Goal: Task Accomplishment & Management: Manage account settings

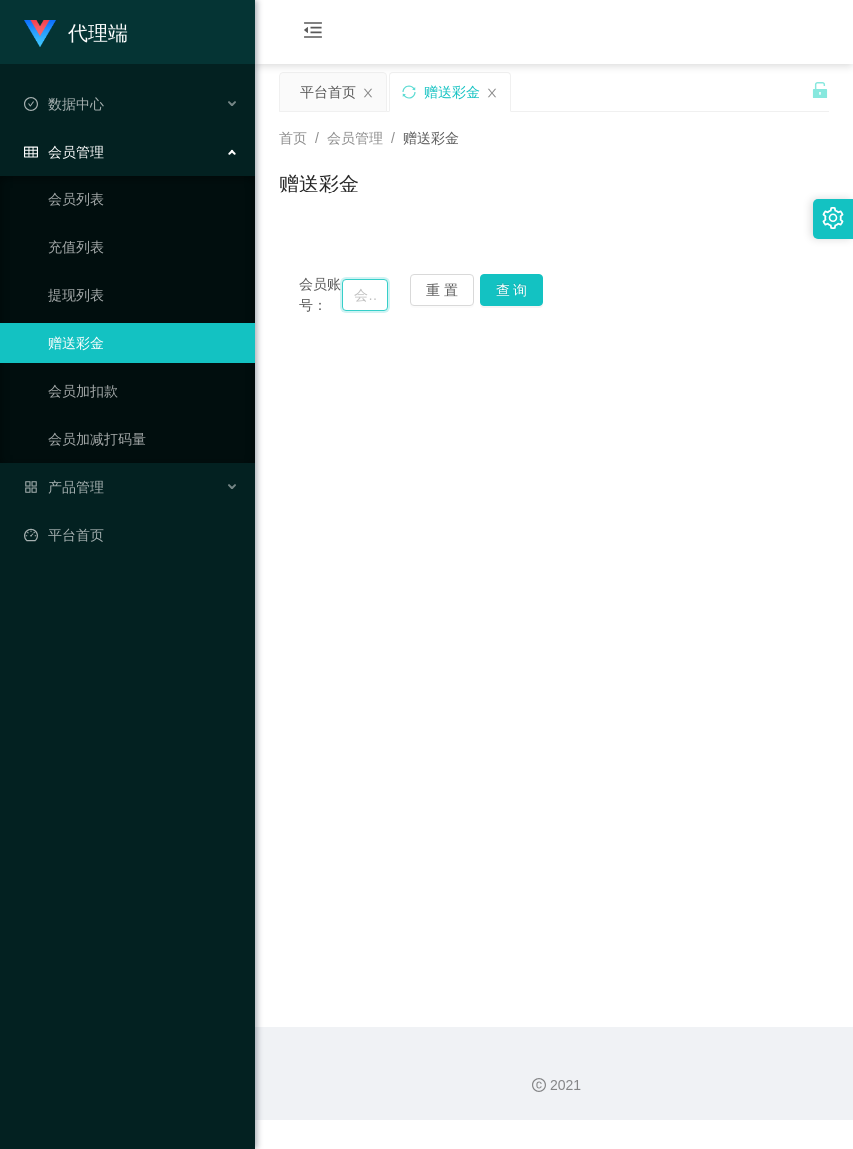
click at [355, 304] on input "text" at bounding box center [364, 295] width 45 height 32
click at [347, 301] on input "text" at bounding box center [364, 295] width 45 height 32
click at [347, 304] on input "text" at bounding box center [364, 295] width 45 height 32
type input "HYT"
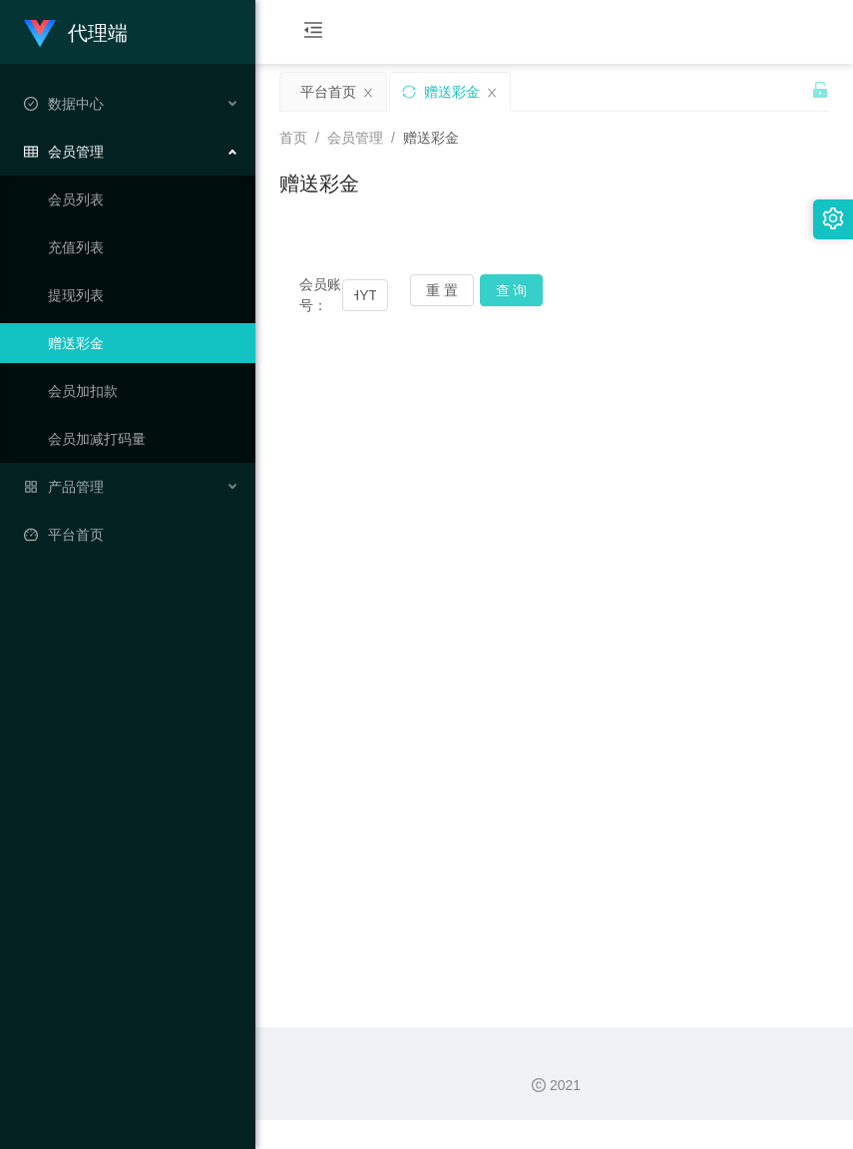
click at [485, 292] on button "查 询" at bounding box center [512, 290] width 64 height 32
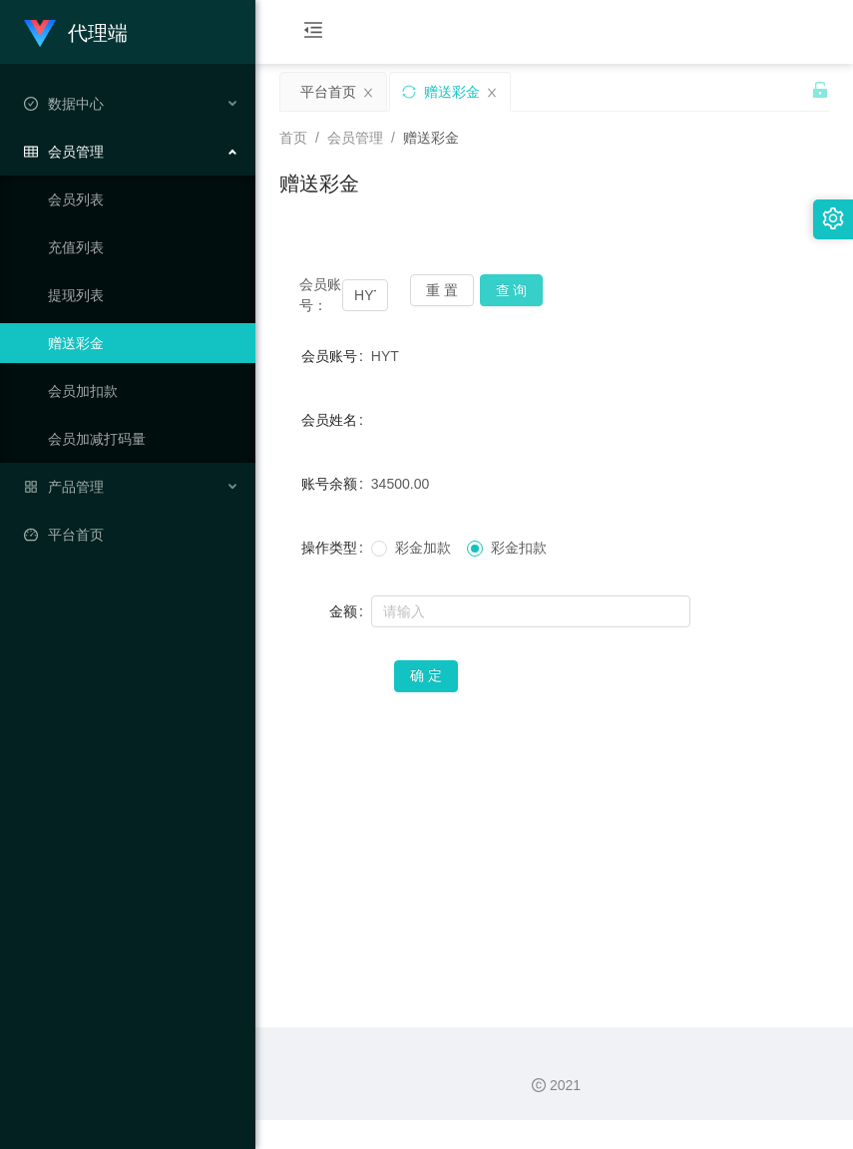
click at [522, 304] on button "查 询" at bounding box center [512, 290] width 64 height 32
click at [72, 289] on link "提现列表" at bounding box center [144, 295] width 192 height 40
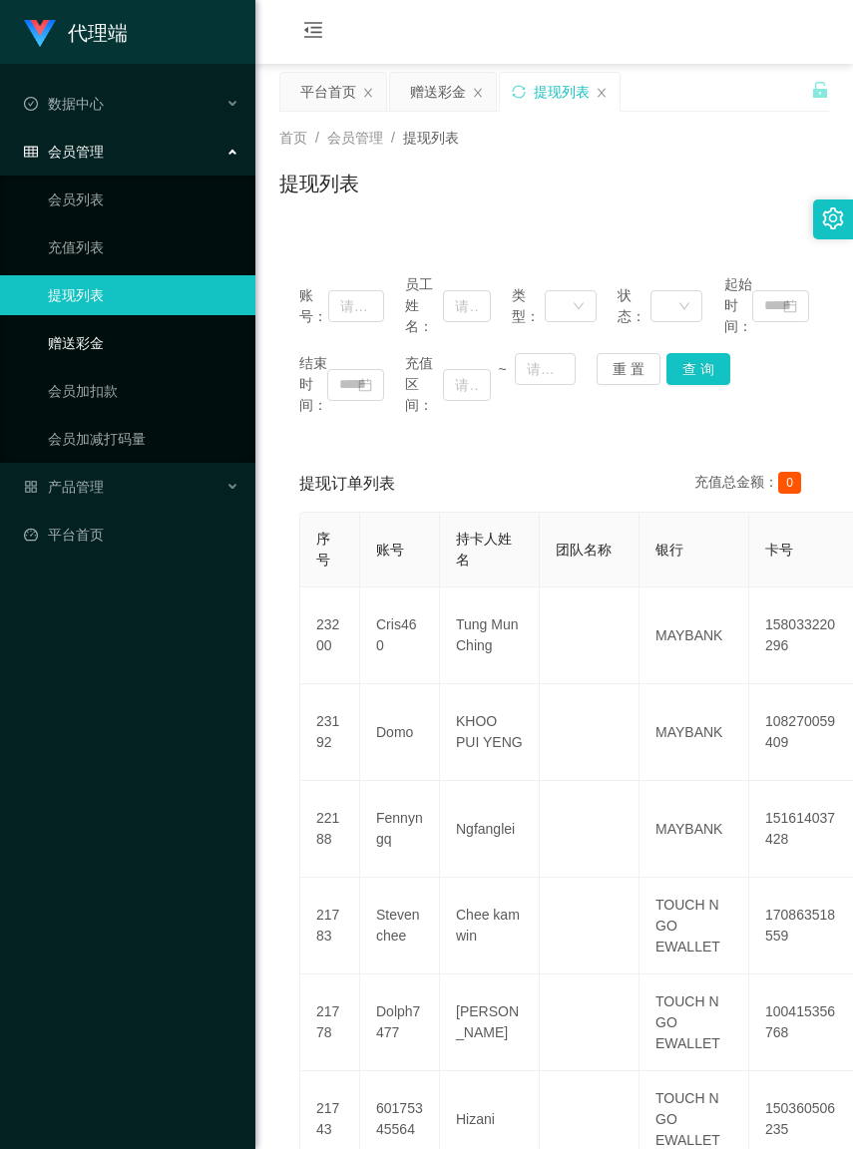
click at [85, 350] on link "赠送彩金" at bounding box center [144, 343] width 192 height 40
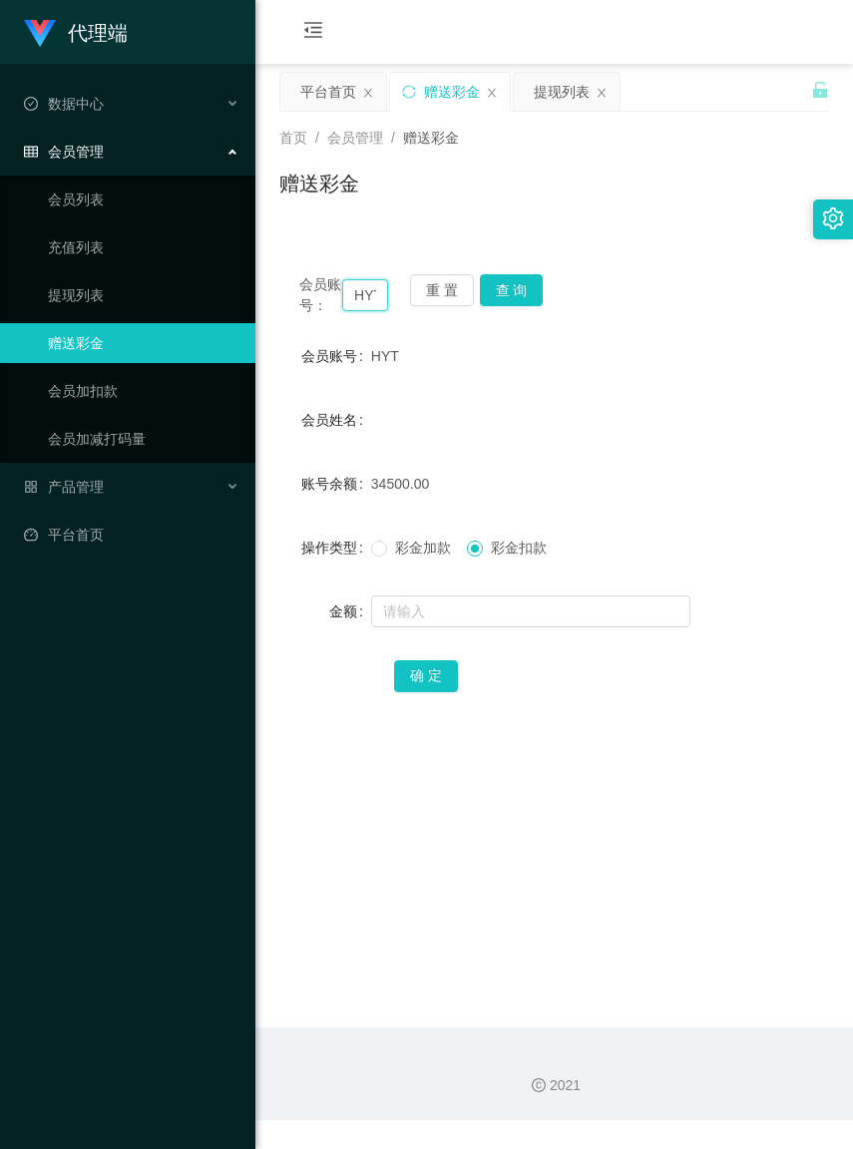
scroll to position [0, 5]
drag, startPoint x: 345, startPoint y: 312, endPoint x: 395, endPoint y: 314, distance: 49.9
click at [395, 314] on div "会员账号： HYT 重 置 查 询" at bounding box center [554, 295] width 550 height 42
drag, startPoint x: 395, startPoint y: 314, endPoint x: 362, endPoint y: 304, distance: 34.4
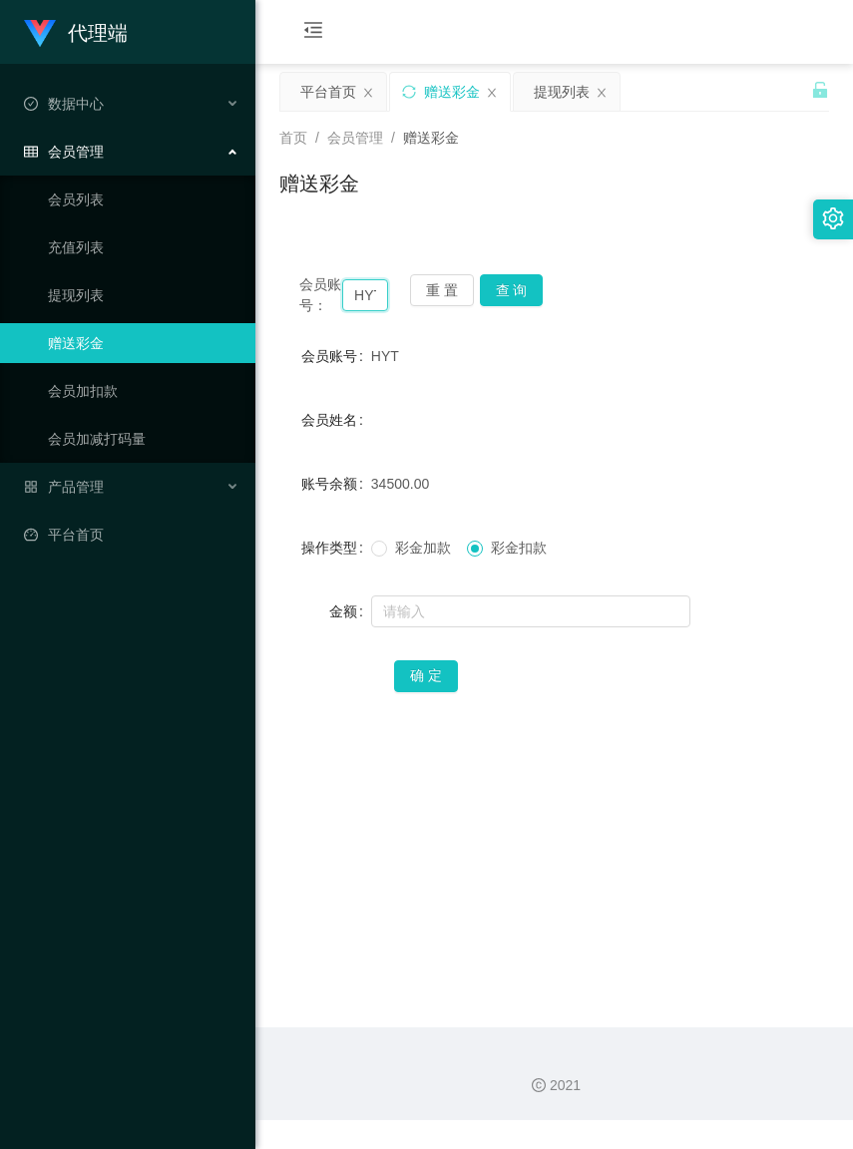
click at [362, 304] on input "HYT" at bounding box center [364, 295] width 45 height 32
drag, startPoint x: 344, startPoint y: 300, endPoint x: 415, endPoint y: 304, distance: 71.0
click at [415, 304] on div "会员账号： HYT 重 置 查 询" at bounding box center [554, 295] width 550 height 42
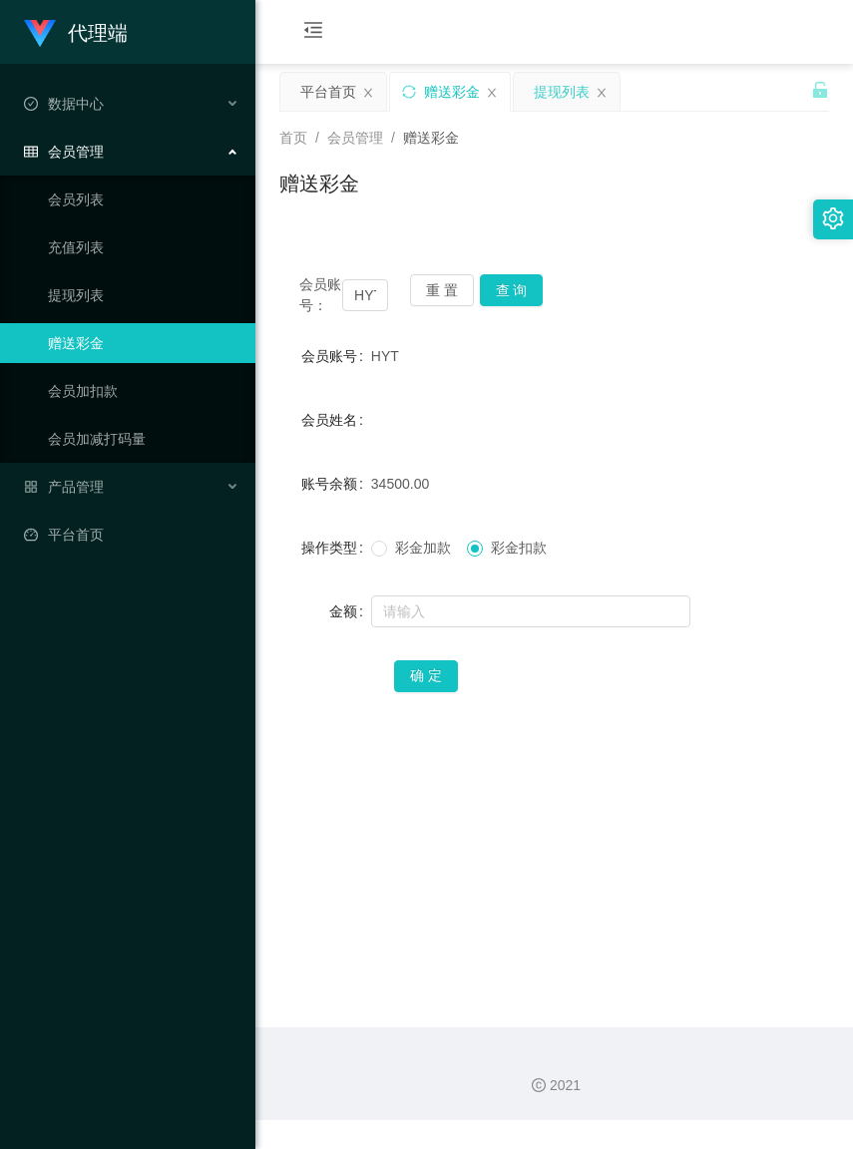
click at [566, 93] on div "提现列表" at bounding box center [562, 92] width 56 height 38
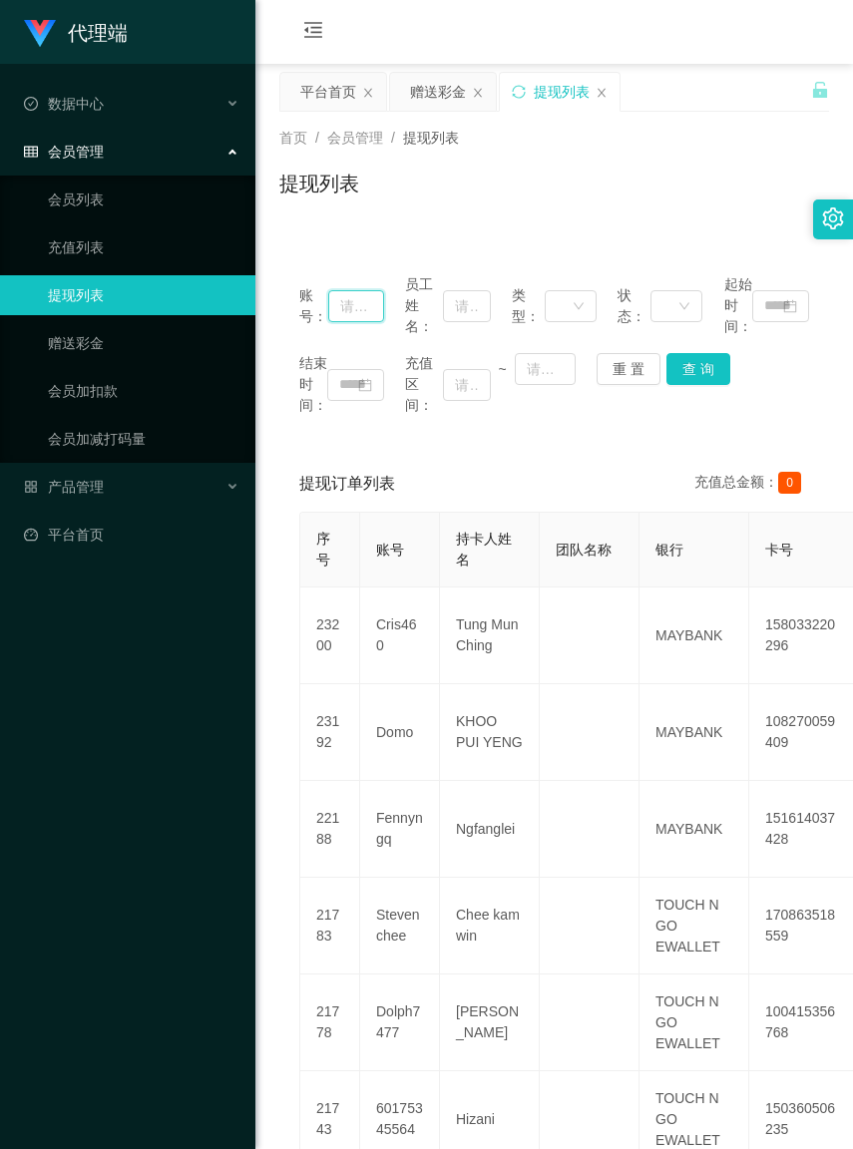
click at [360, 311] on input "text" at bounding box center [356, 306] width 56 height 32
paste input "HYT"
type input "HYT"
click at [679, 372] on button "查 询" at bounding box center [699, 369] width 64 height 32
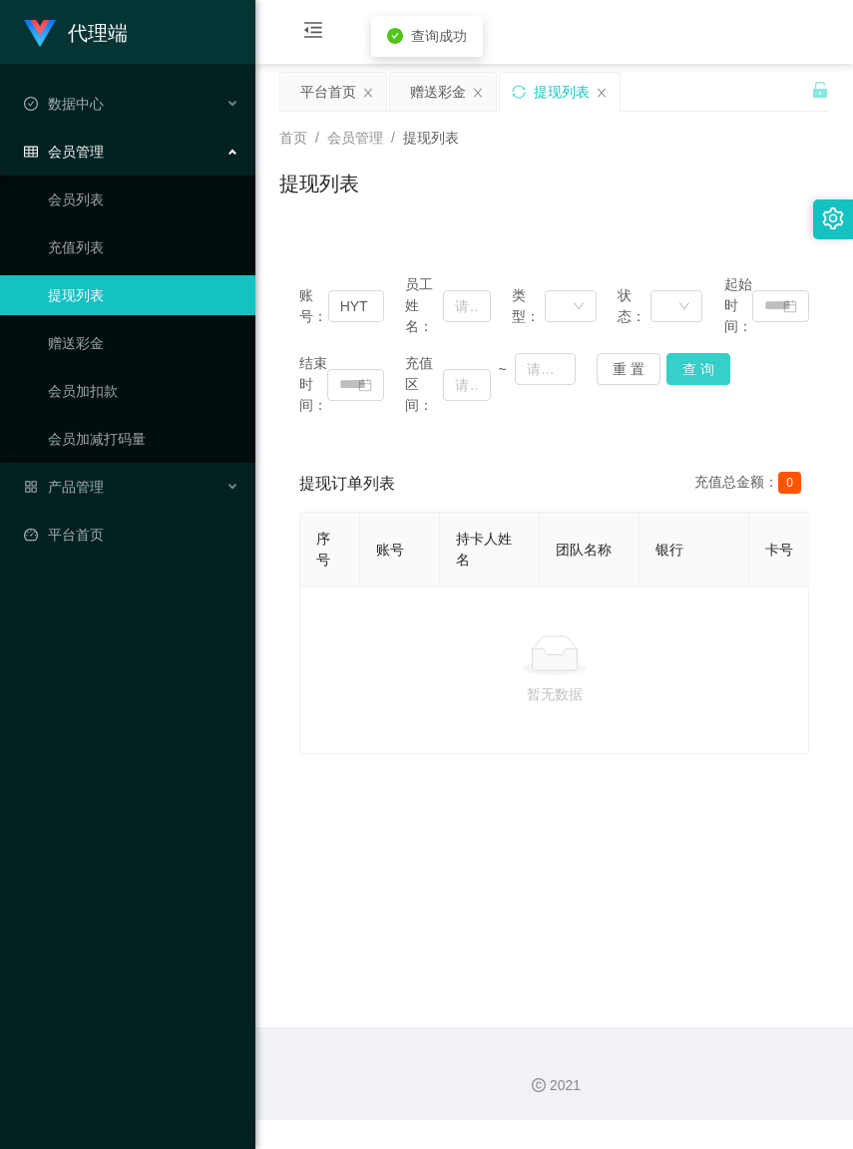
click at [679, 372] on button "查 询" at bounding box center [699, 369] width 64 height 32
click at [106, 158] on div "会员管理" at bounding box center [127, 152] width 255 height 40
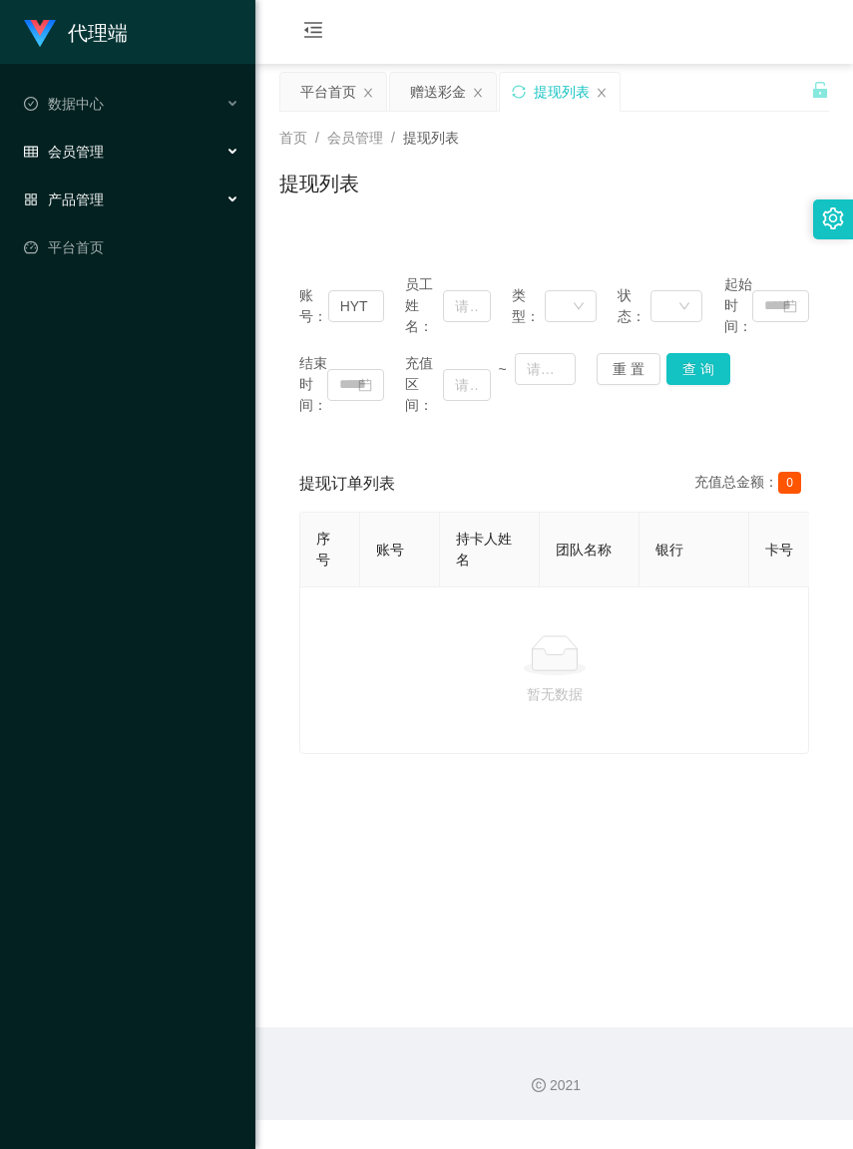
click at [106, 191] on div "产品管理" at bounding box center [127, 200] width 255 height 40
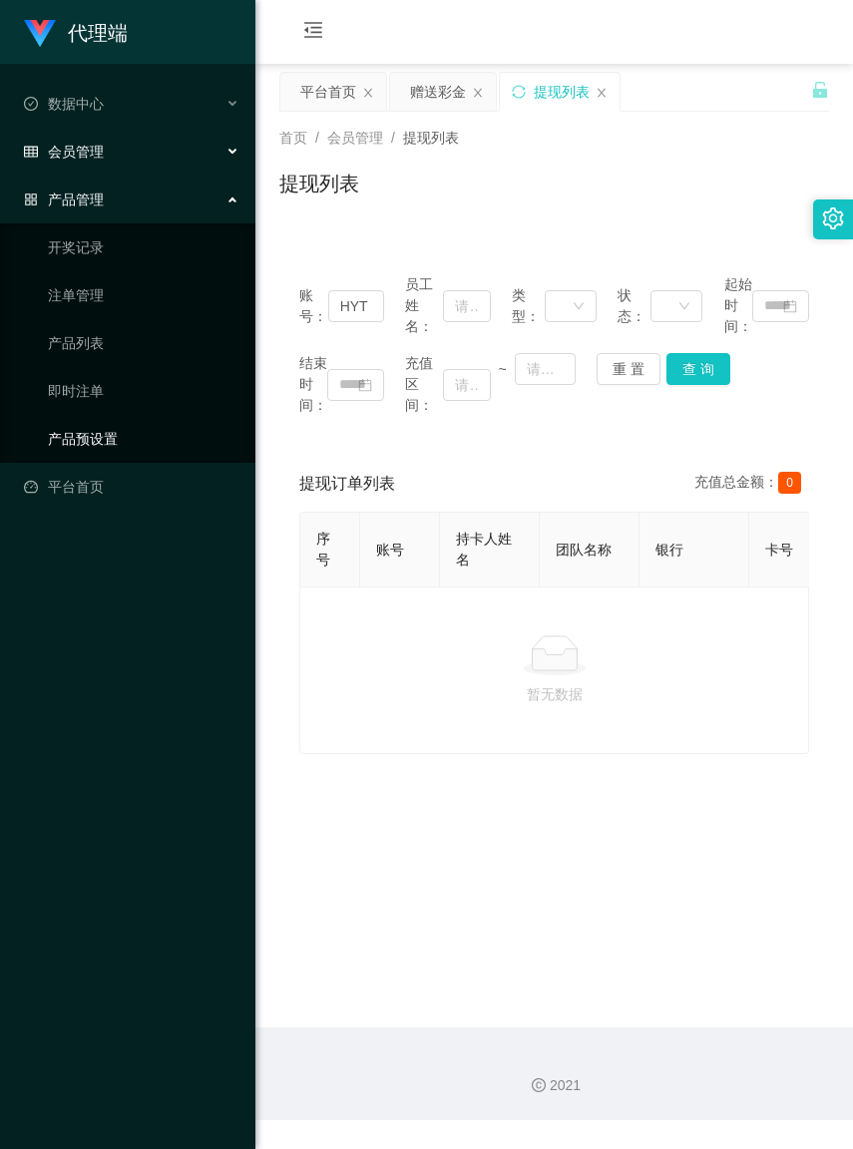
click at [103, 429] on link "产品预设置" at bounding box center [144, 439] width 192 height 40
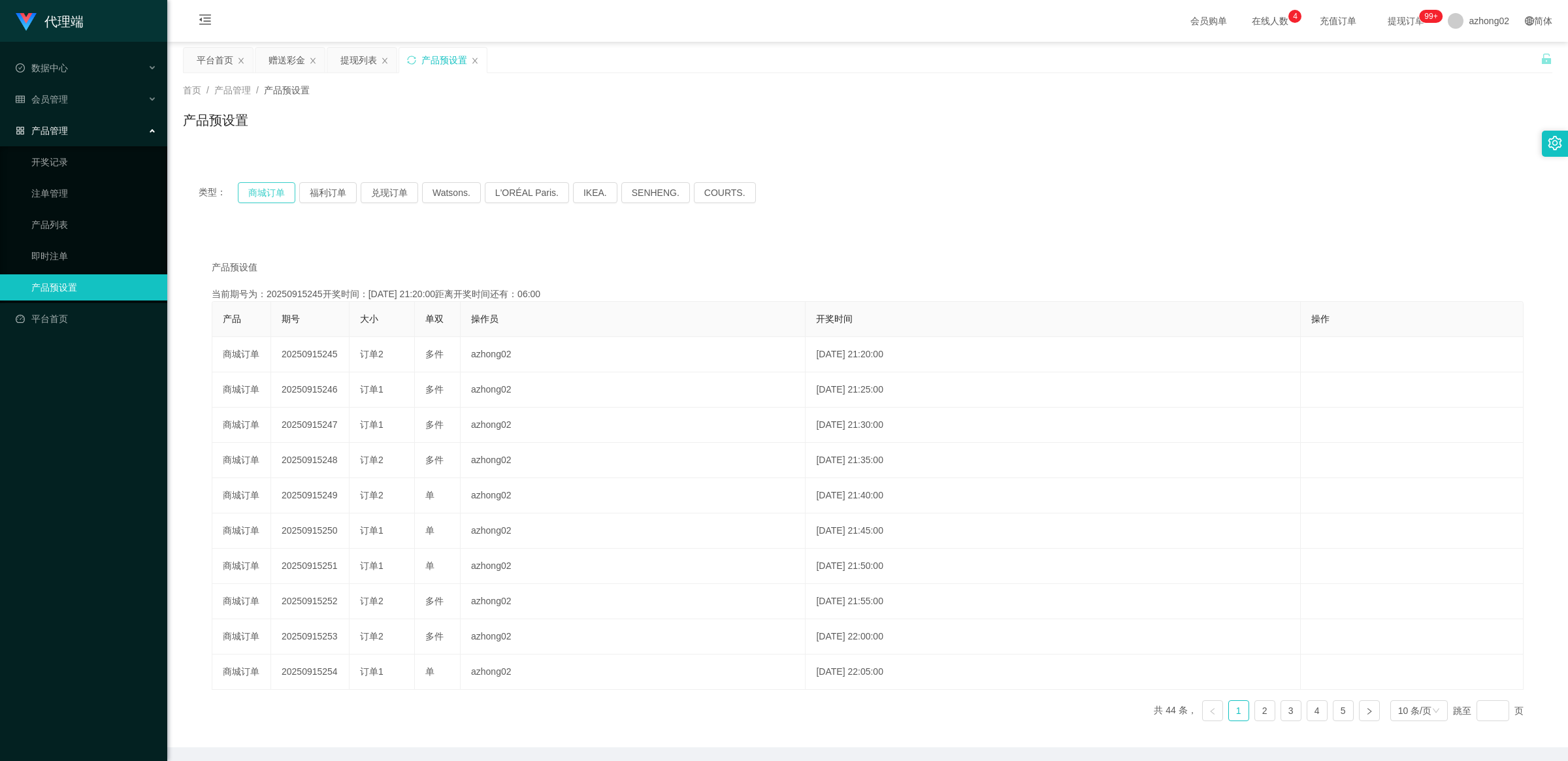
click at [275, 194] on button "商城订单" at bounding box center [266, 193] width 58 height 21
click at [271, 198] on button "商城订单" at bounding box center [266, 193] width 58 height 21
click at [270, 194] on button "商城订单" at bounding box center [266, 193] width 58 height 21
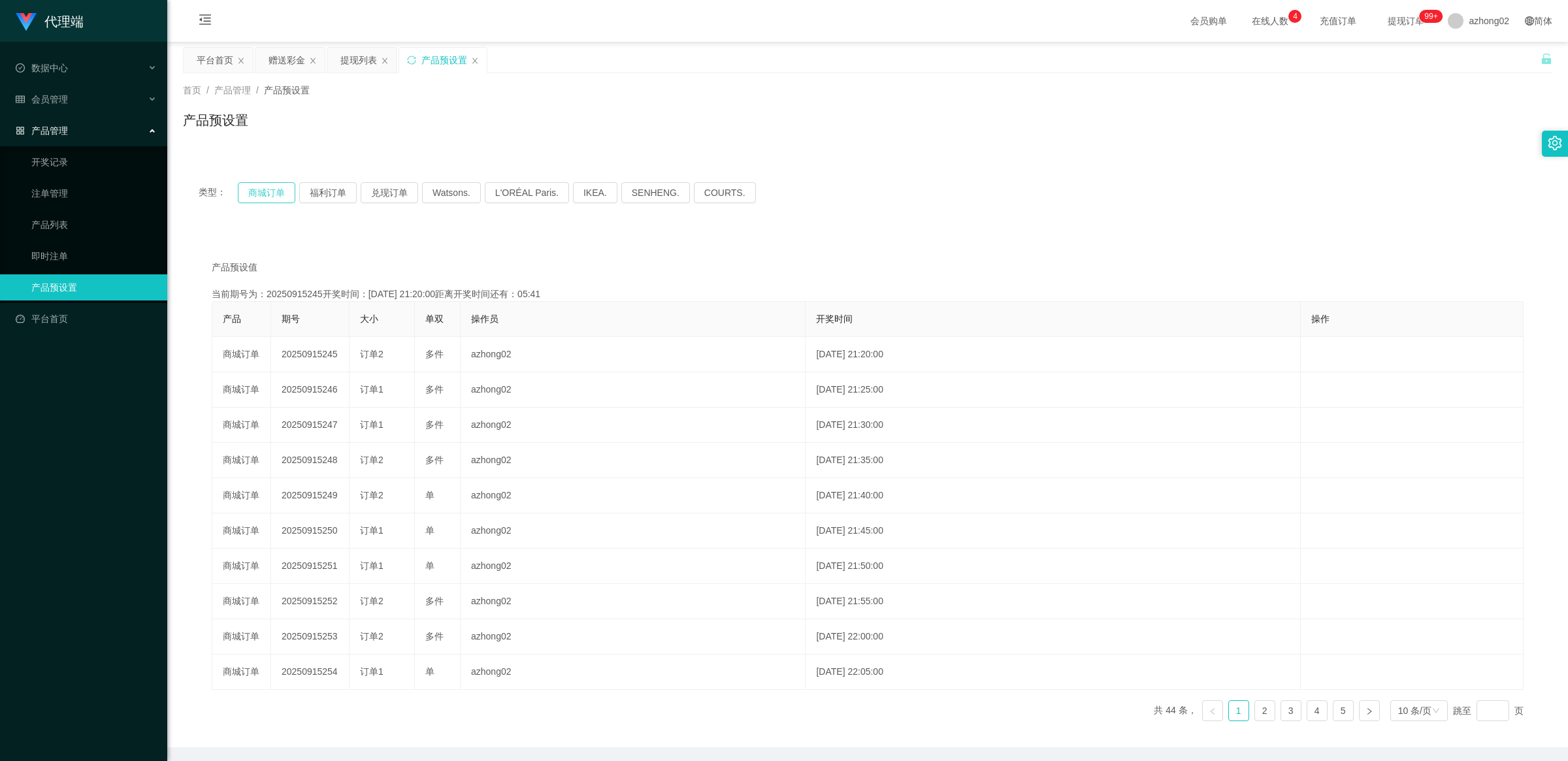
click at [270, 194] on button "商城订单" at bounding box center [266, 193] width 58 height 21
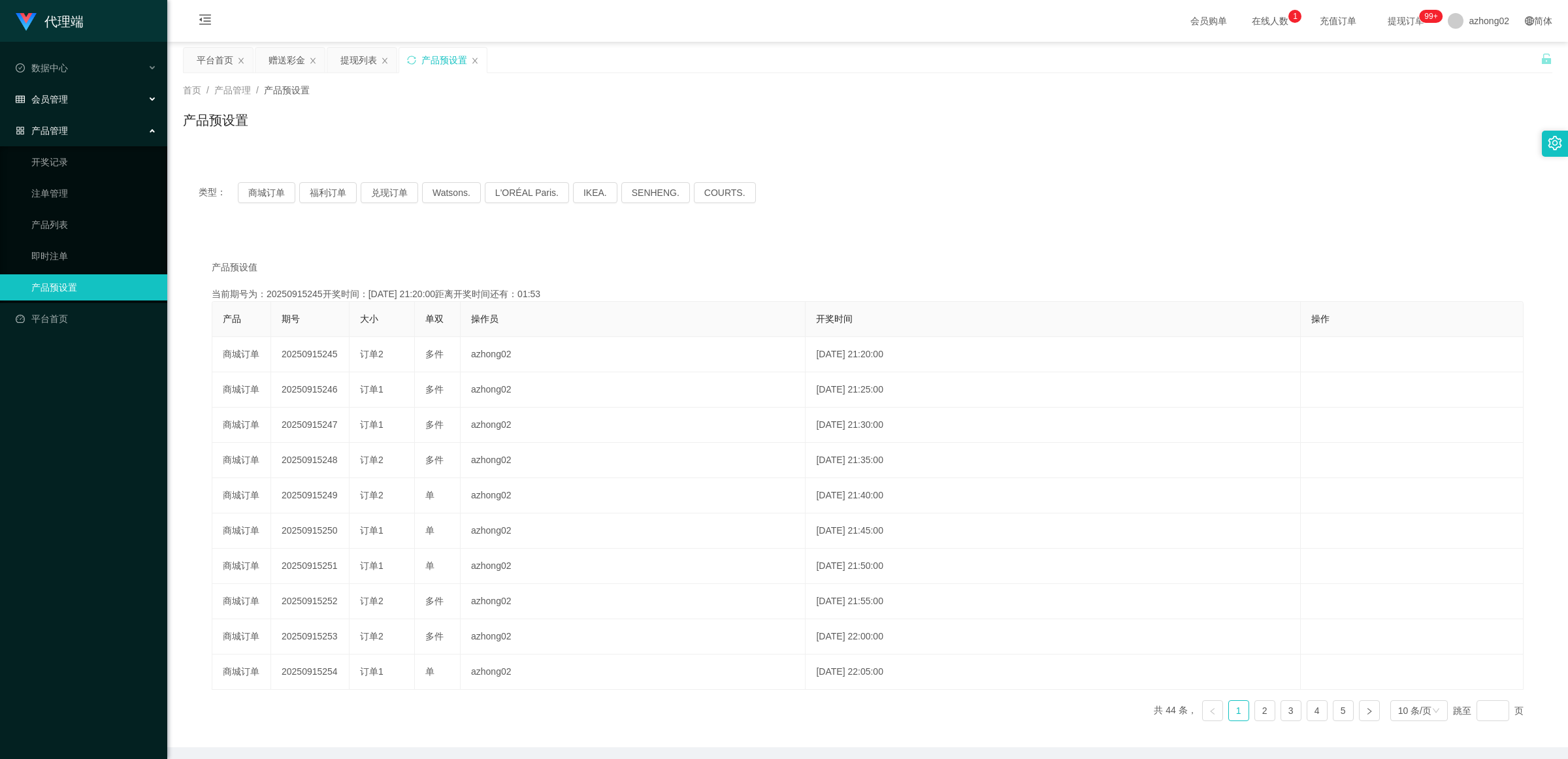
click at [69, 106] on div "会员管理" at bounding box center [83, 100] width 167 height 26
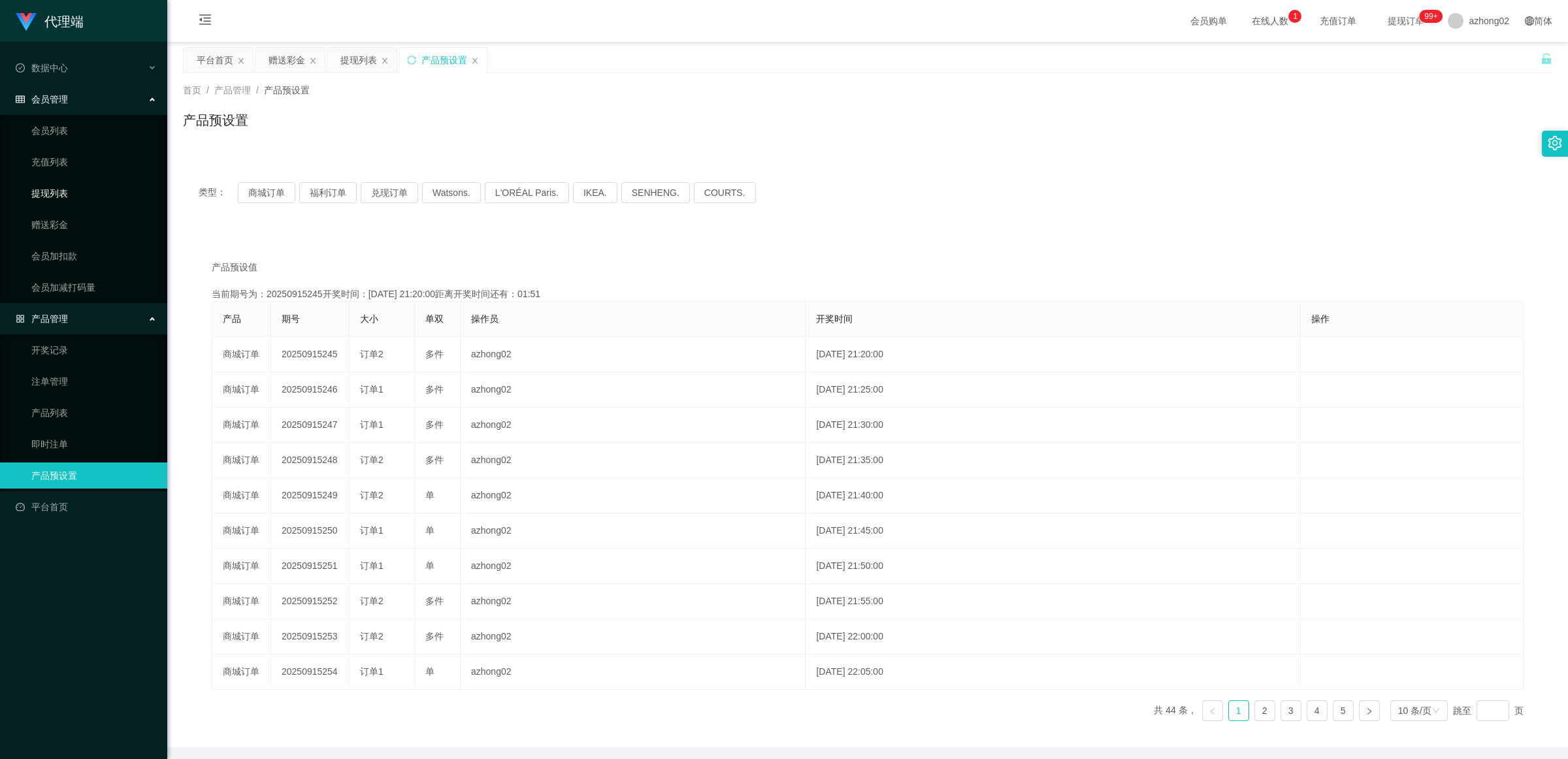
click at [57, 202] on link "提现列表" at bounding box center [94, 193] width 126 height 26
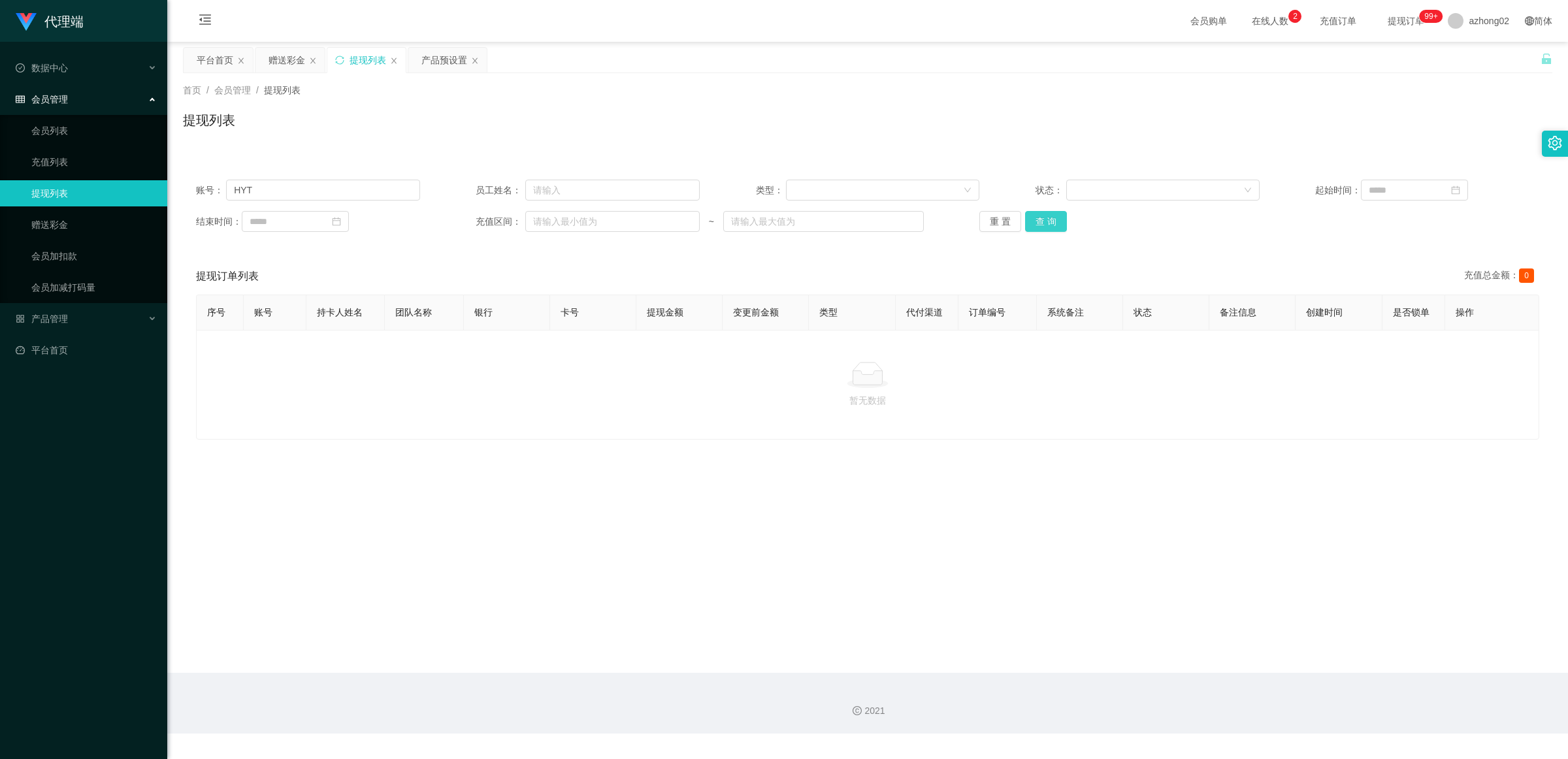
click at [558, 219] on button "查 询" at bounding box center [1046, 221] width 42 height 21
click at [558, 219] on div "重 置 查 询" at bounding box center [1091, 221] width 224 height 21
click at [558, 219] on button "查 询" at bounding box center [1053, 221] width 56 height 21
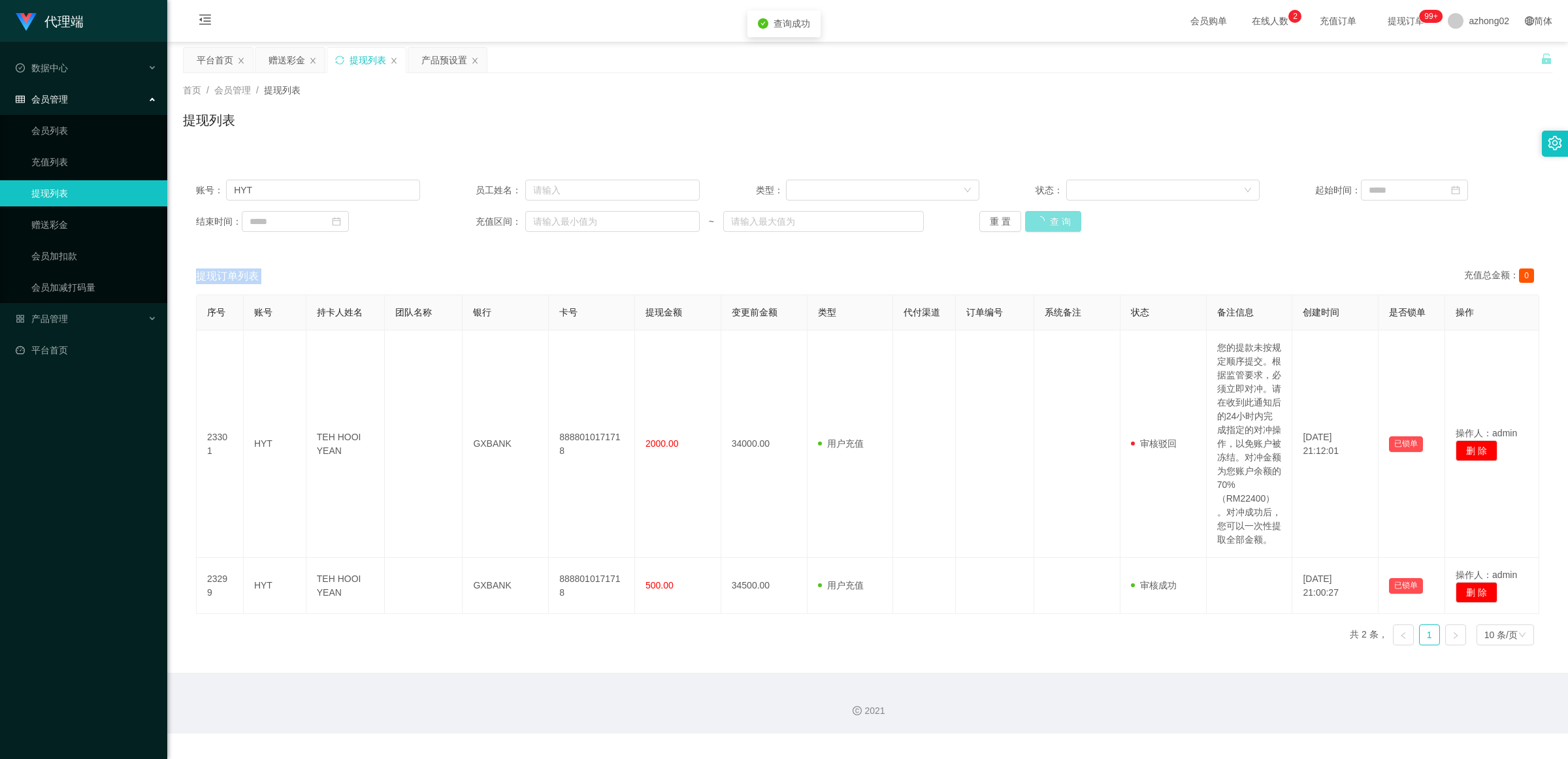
click at [558, 219] on div "重 置 查 询" at bounding box center [1091, 221] width 224 height 21
click at [558, 219] on button "查 询" at bounding box center [1046, 221] width 42 height 21
click at [558, 219] on div "重 置 查 询" at bounding box center [1091, 221] width 224 height 21
click at [558, 226] on button "查 询" at bounding box center [1046, 221] width 42 height 21
click at [240, 64] on icon "图标: close" at bounding box center [241, 61] width 8 height 8
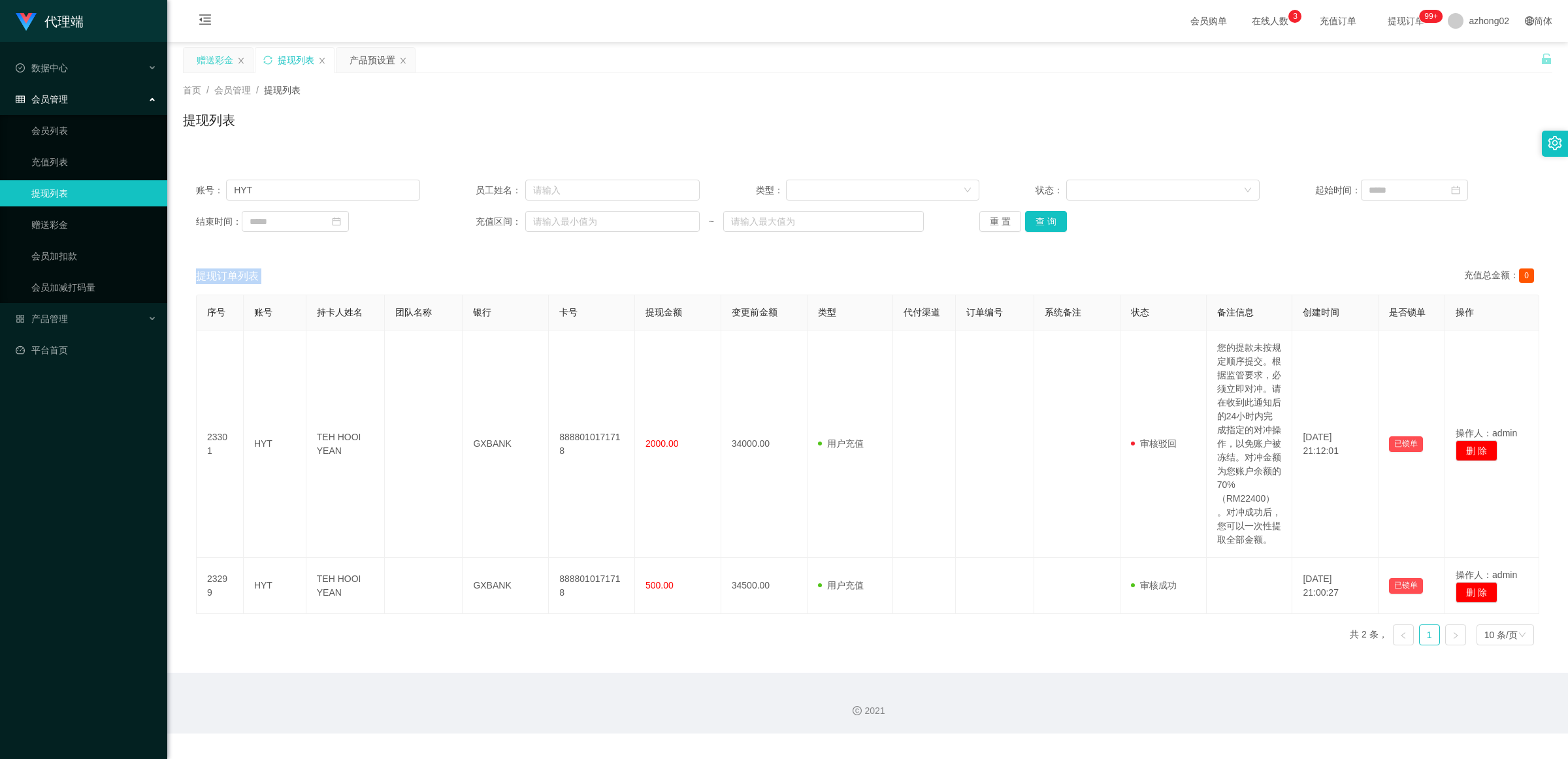
click at [210, 69] on div "赠送彩金" at bounding box center [215, 60] width 37 height 25
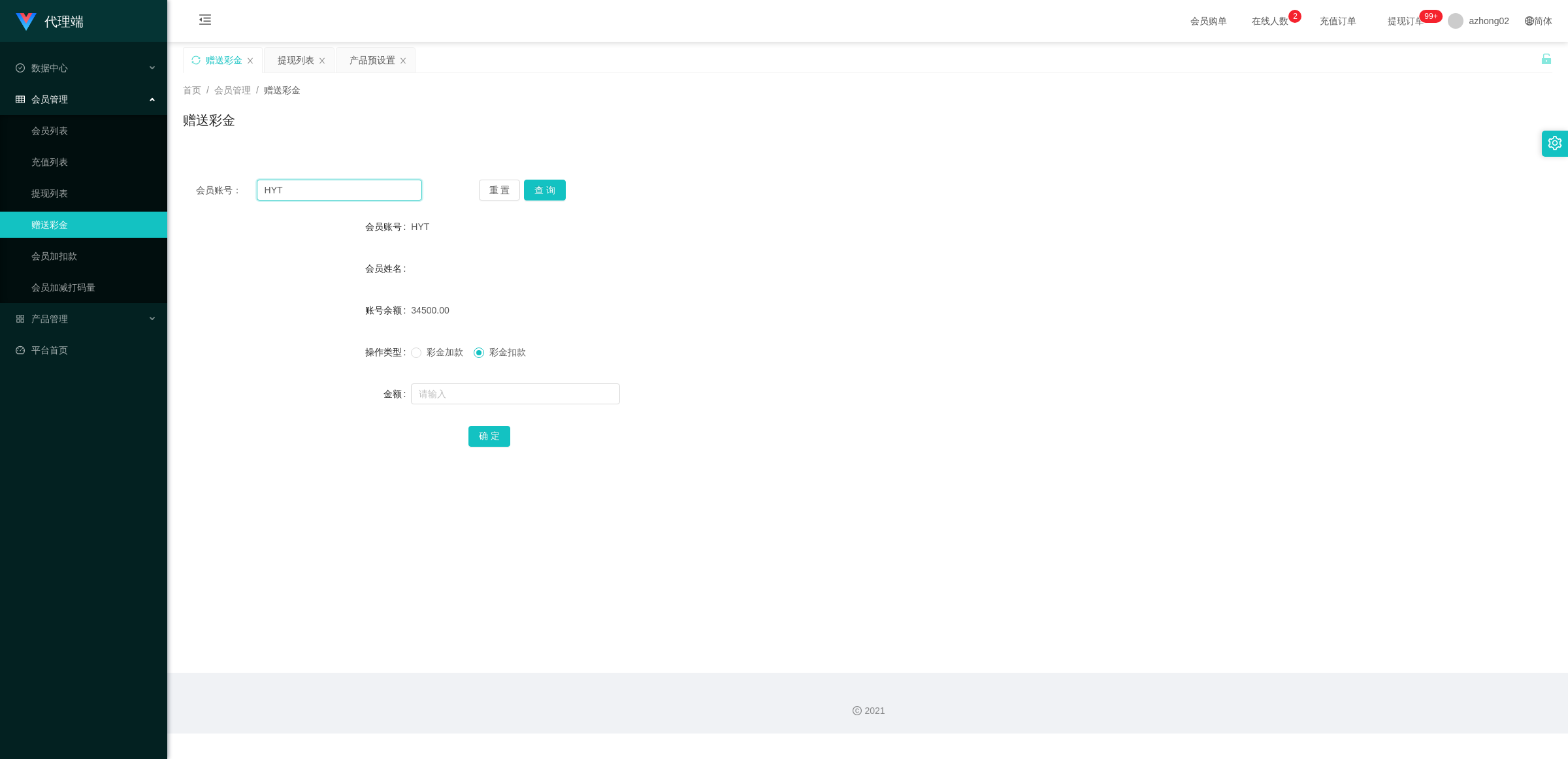
drag, startPoint x: 325, startPoint y: 199, endPoint x: 206, endPoint y: 200, distance: 119.0
click at [206, 200] on div "会员账号： HYT" at bounding box center [308, 190] width 226 height 21
click at [304, 66] on div "提现列表" at bounding box center [296, 60] width 37 height 25
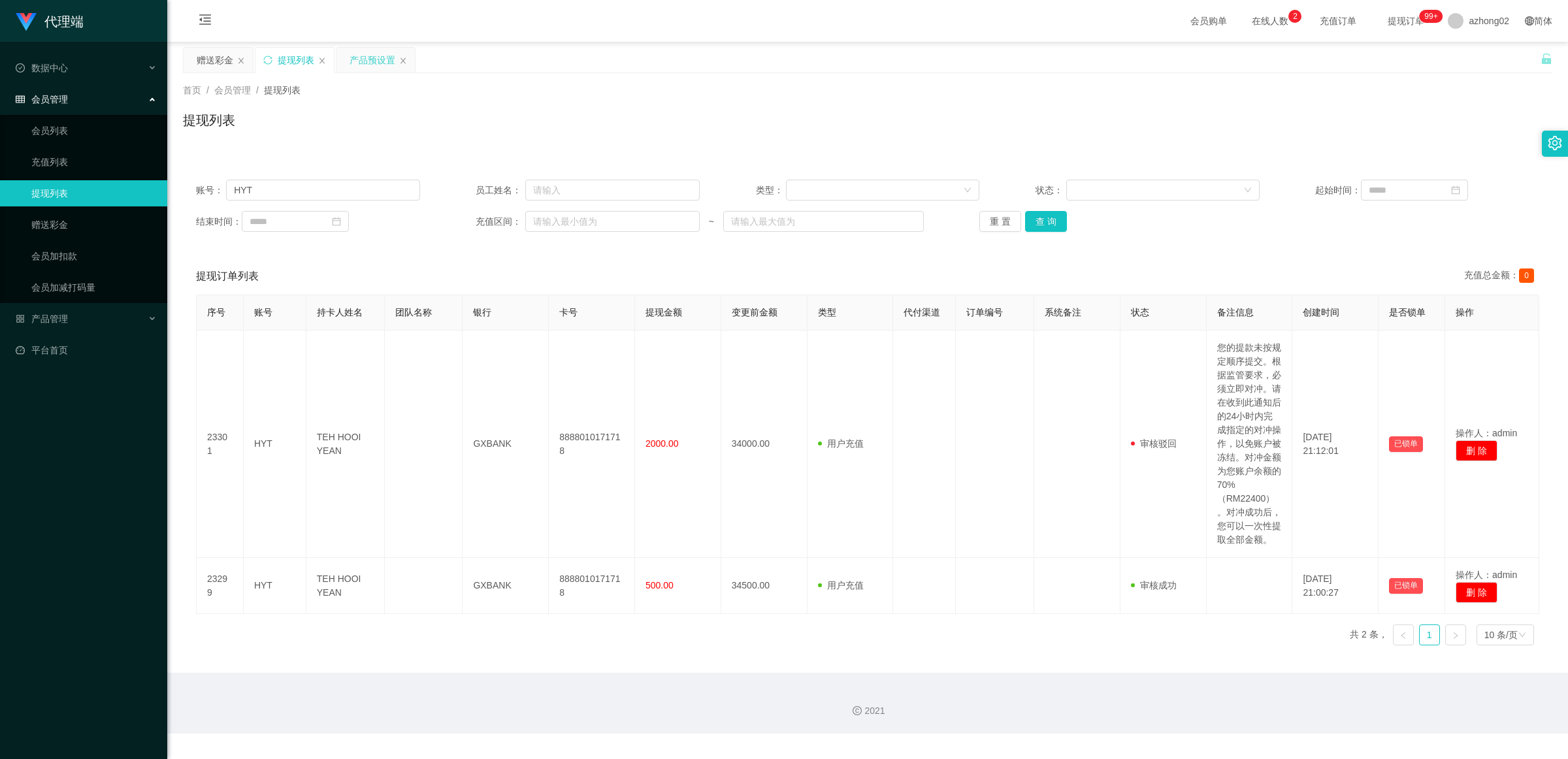
click at [367, 66] on div "产品预设置" at bounding box center [373, 60] width 46 height 25
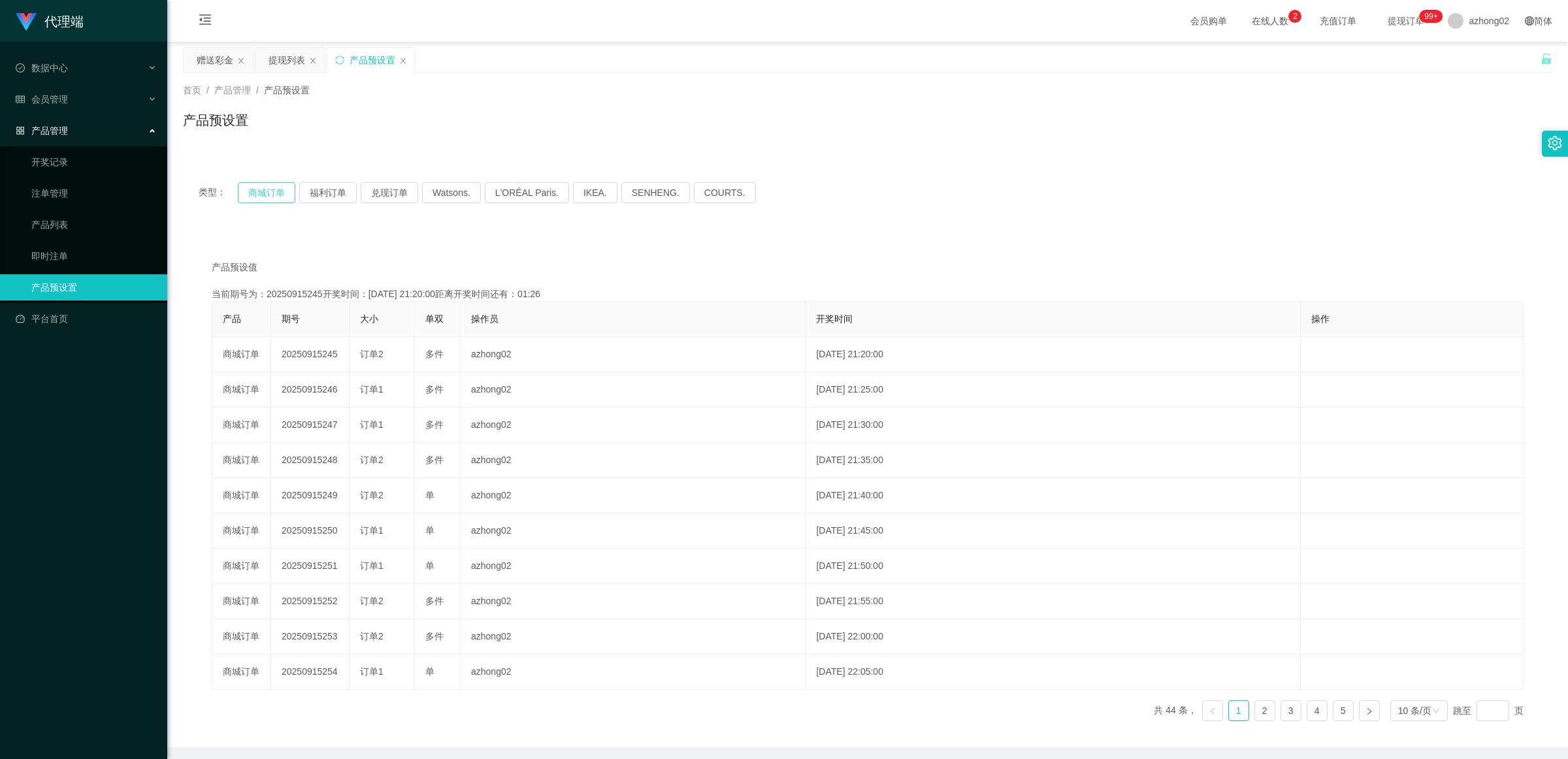
click at [255, 197] on button "商城订单" at bounding box center [266, 193] width 58 height 21
click at [286, 60] on div "提现列表" at bounding box center [287, 60] width 37 height 25
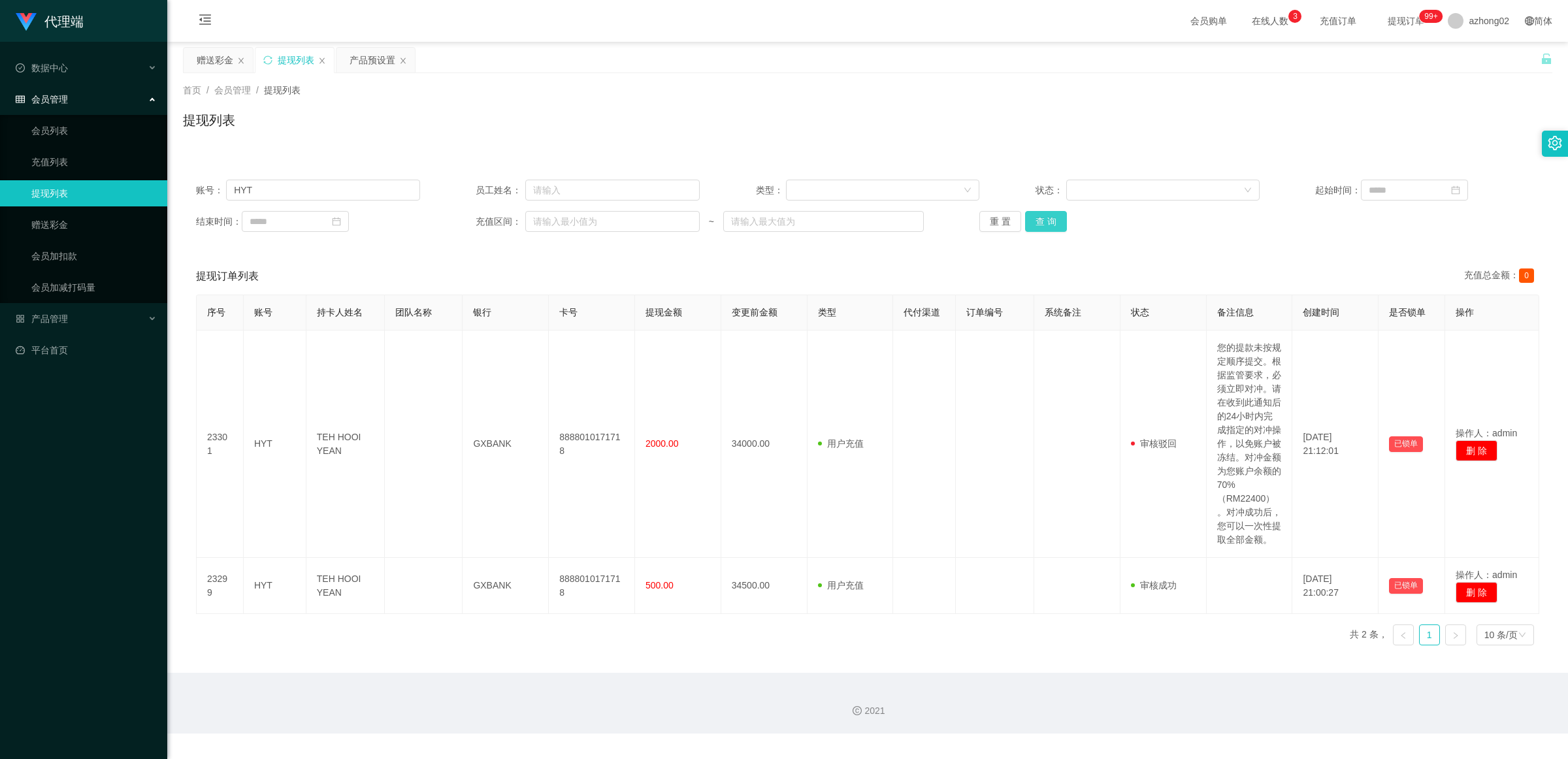
click at [558, 221] on button "查 询" at bounding box center [1046, 221] width 42 height 21
click at [558, 221] on div "重 置 查 询" at bounding box center [1091, 221] width 224 height 21
click at [558, 224] on button "查 询" at bounding box center [1046, 221] width 42 height 21
click at [558, 224] on div "重 置 查 询" at bounding box center [1091, 221] width 224 height 21
